Goal: Task Accomplishment & Management: Manage account settings

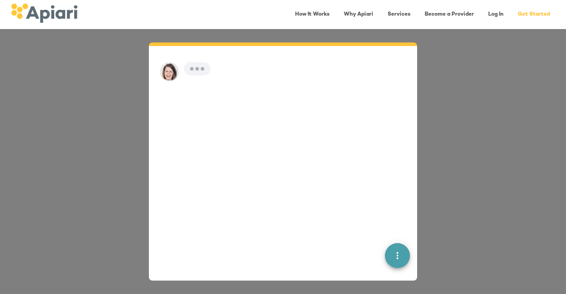
scroll to position [13, 0]
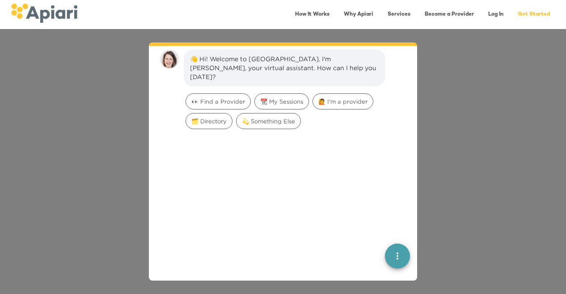
click at [498, 11] on link "Log In" at bounding box center [496, 14] width 26 height 18
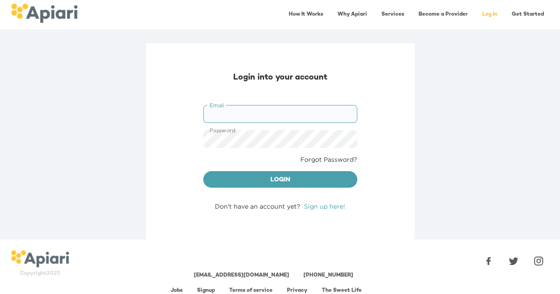
click at [297, 119] on input "Email" at bounding box center [280, 114] width 154 height 18
type input "**********"
click at [203, 171] on button "Login" at bounding box center [280, 179] width 154 height 17
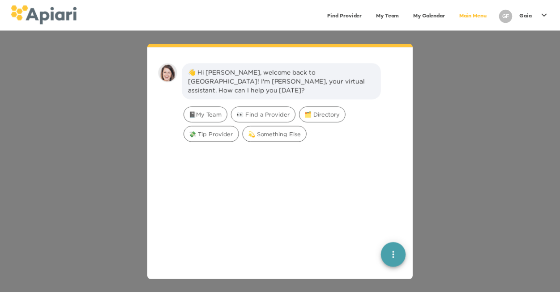
scroll to position [13, 0]
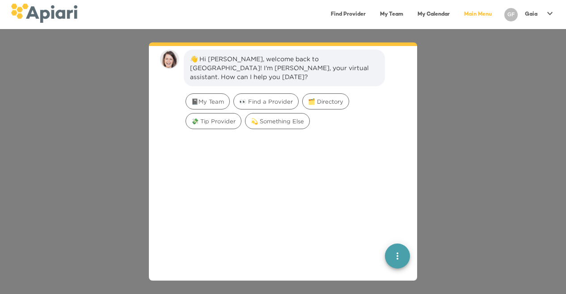
click at [534, 11] on p "Gaia" at bounding box center [531, 15] width 13 height 8
click at [523, 36] on p "Log Out" at bounding box center [532, 35] width 30 height 11
